Goal: Navigation & Orientation: Understand site structure

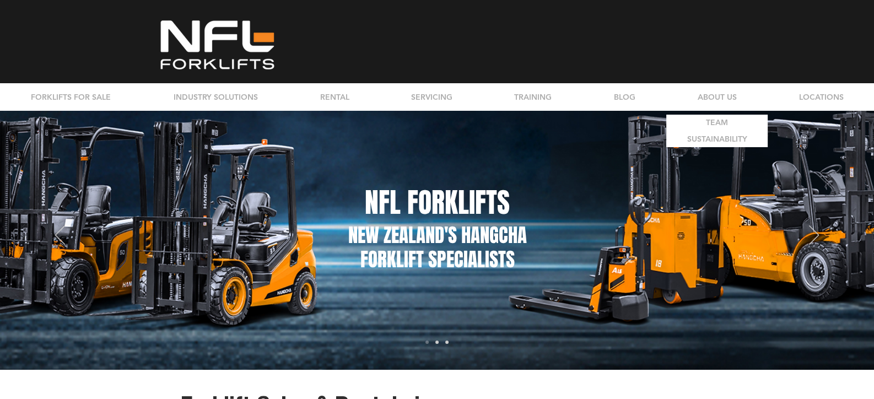
click at [721, 98] on p "ABOUT US" at bounding box center [717, 97] width 50 height 28
click at [719, 121] on p "TEAM" at bounding box center [717, 123] width 30 height 16
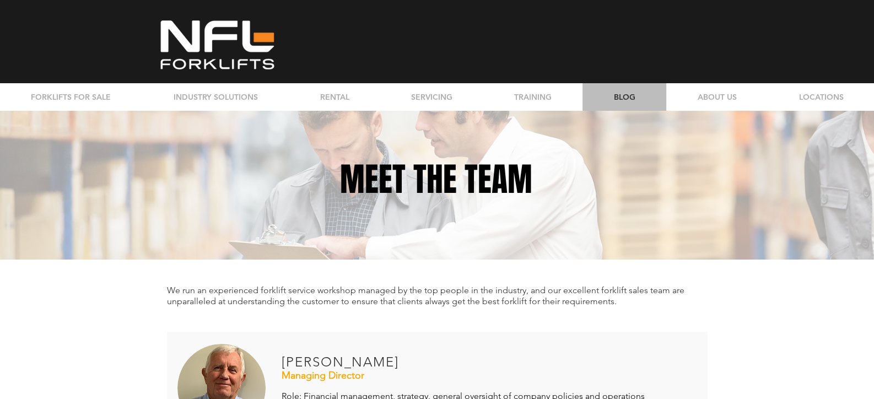
click at [626, 99] on p "BLOG" at bounding box center [624, 97] width 33 height 28
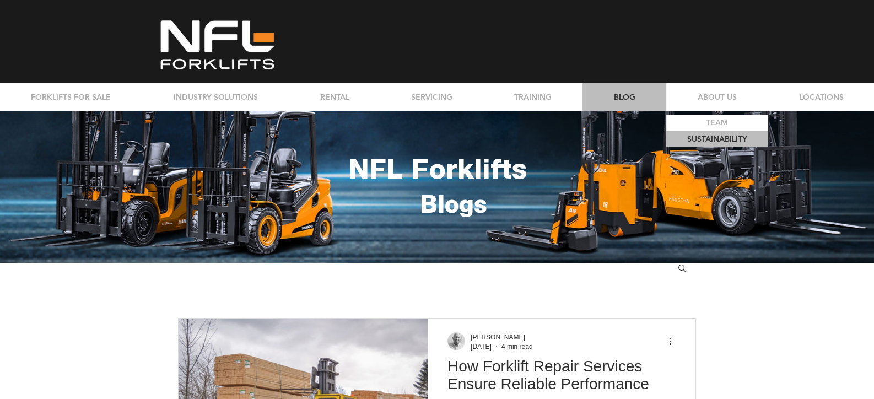
click at [713, 139] on p "SUSTAINABILITY" at bounding box center [717, 139] width 68 height 16
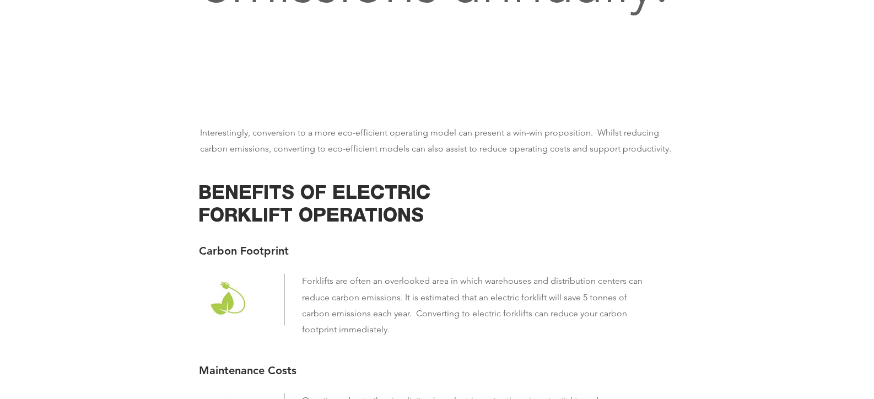
scroll to position [2370, 0]
